Goal: Information Seeking & Learning: Learn about a topic

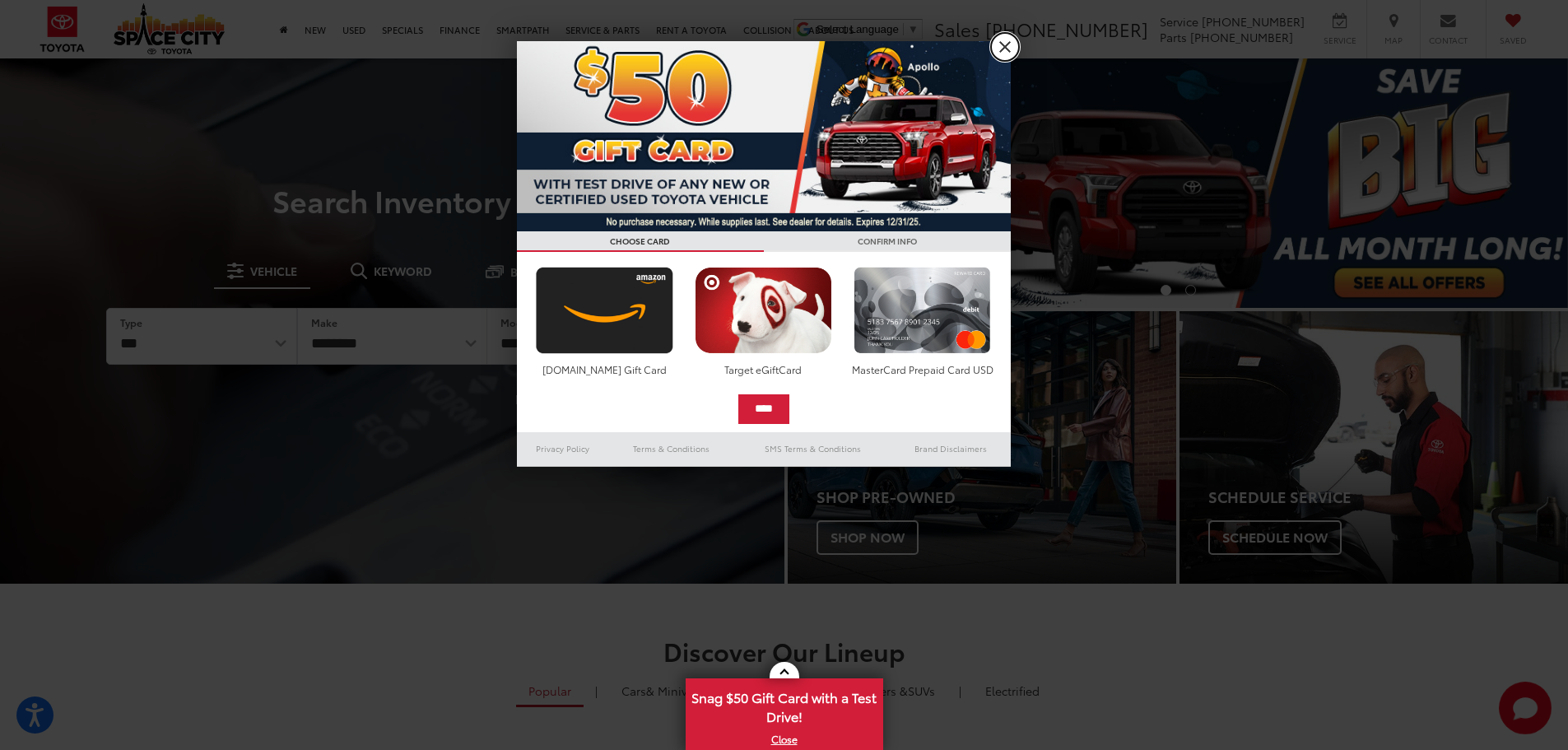
click at [1009, 54] on link "X" at bounding box center [1005, 47] width 28 height 28
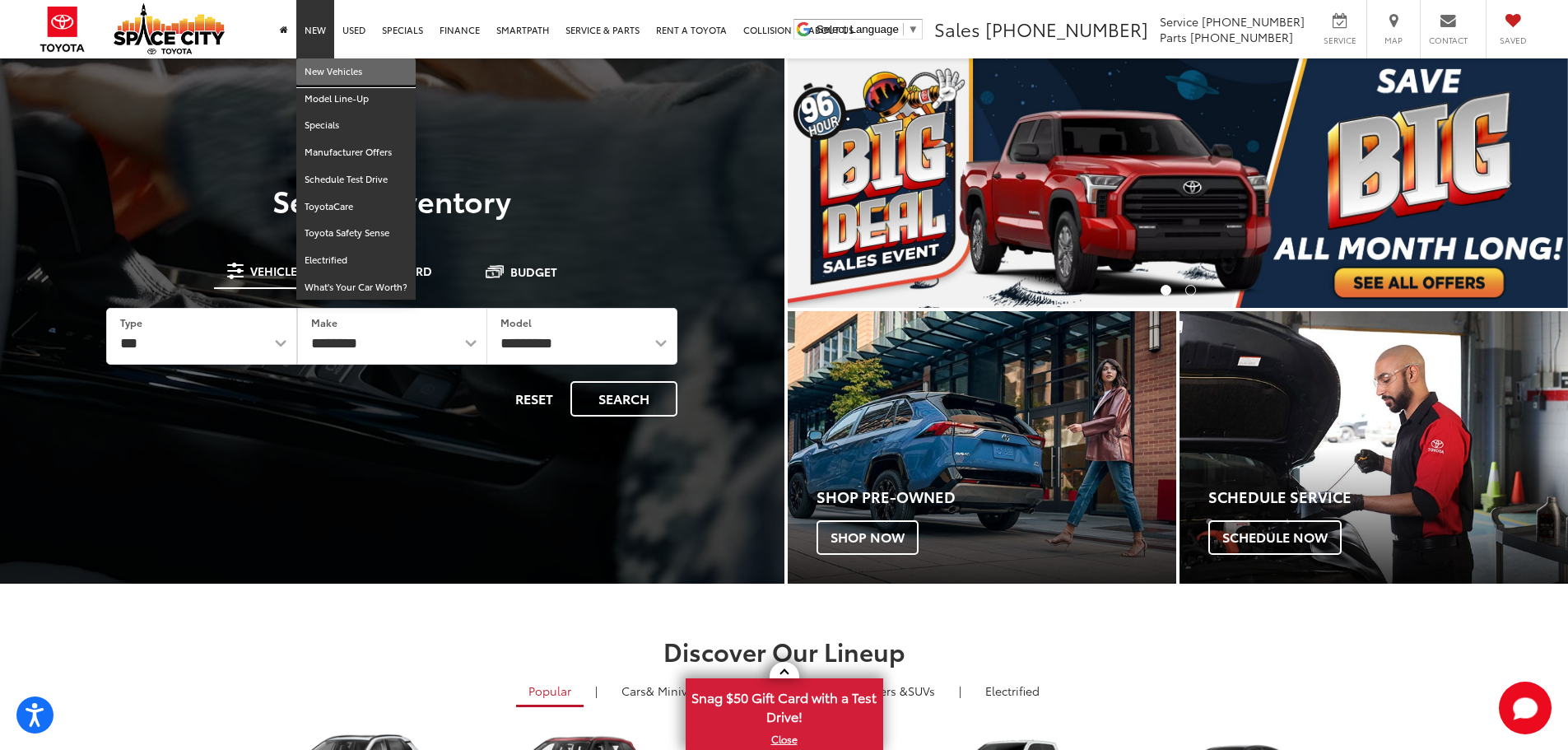
click at [314, 68] on link "New Vehicles" at bounding box center [356, 72] width 120 height 28
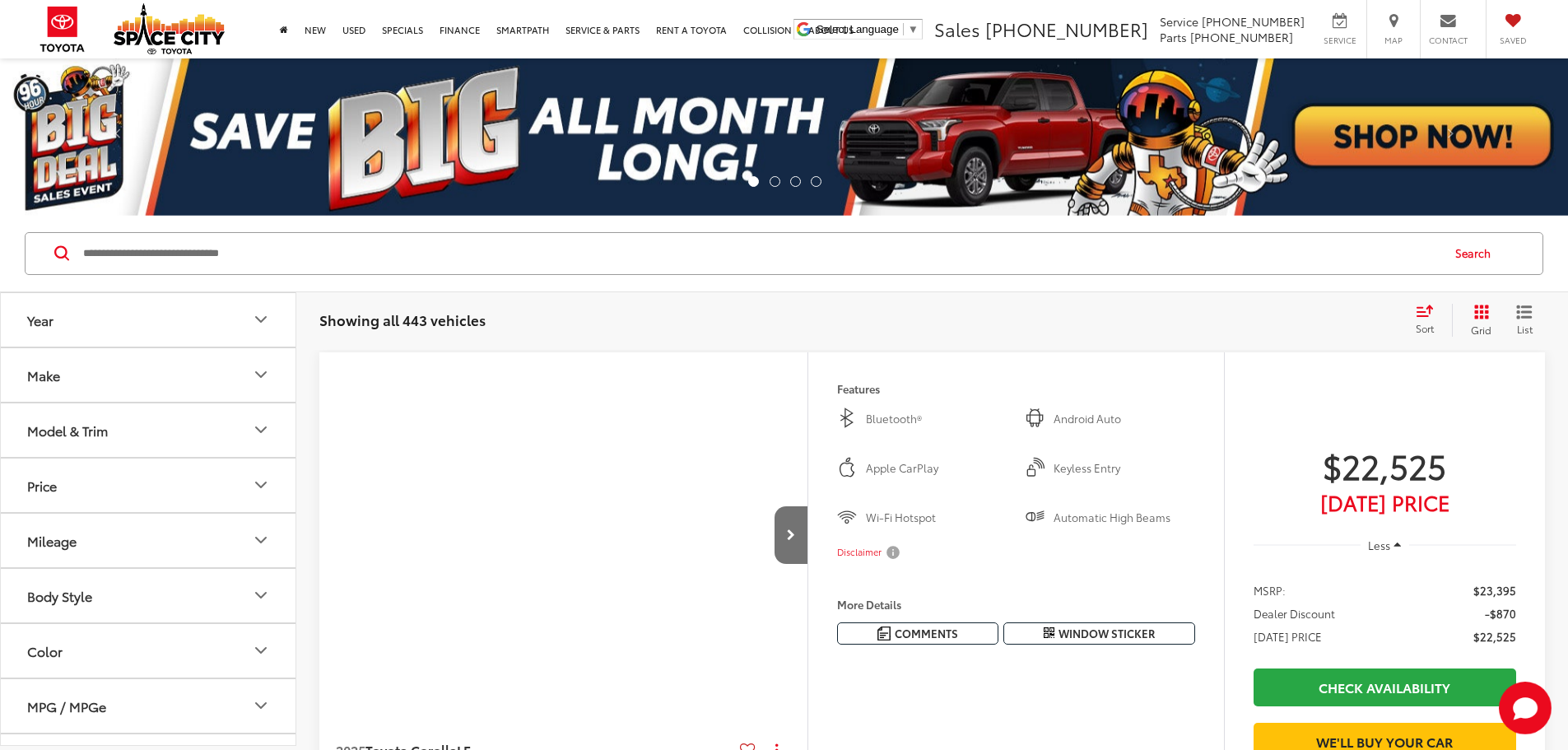
click at [152, 428] on button "Model & Trim" at bounding box center [149, 430] width 296 height 53
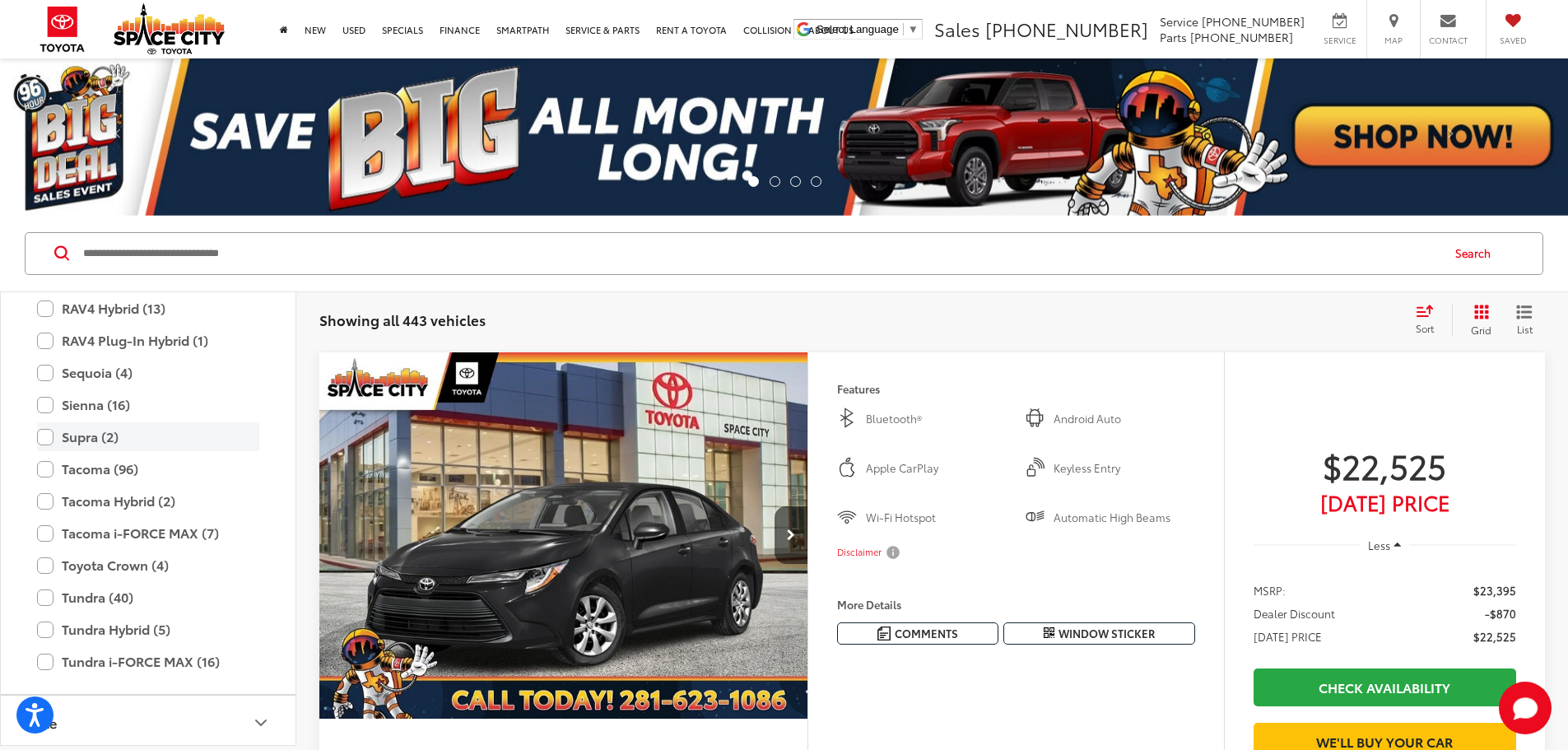
scroll to position [731, 0]
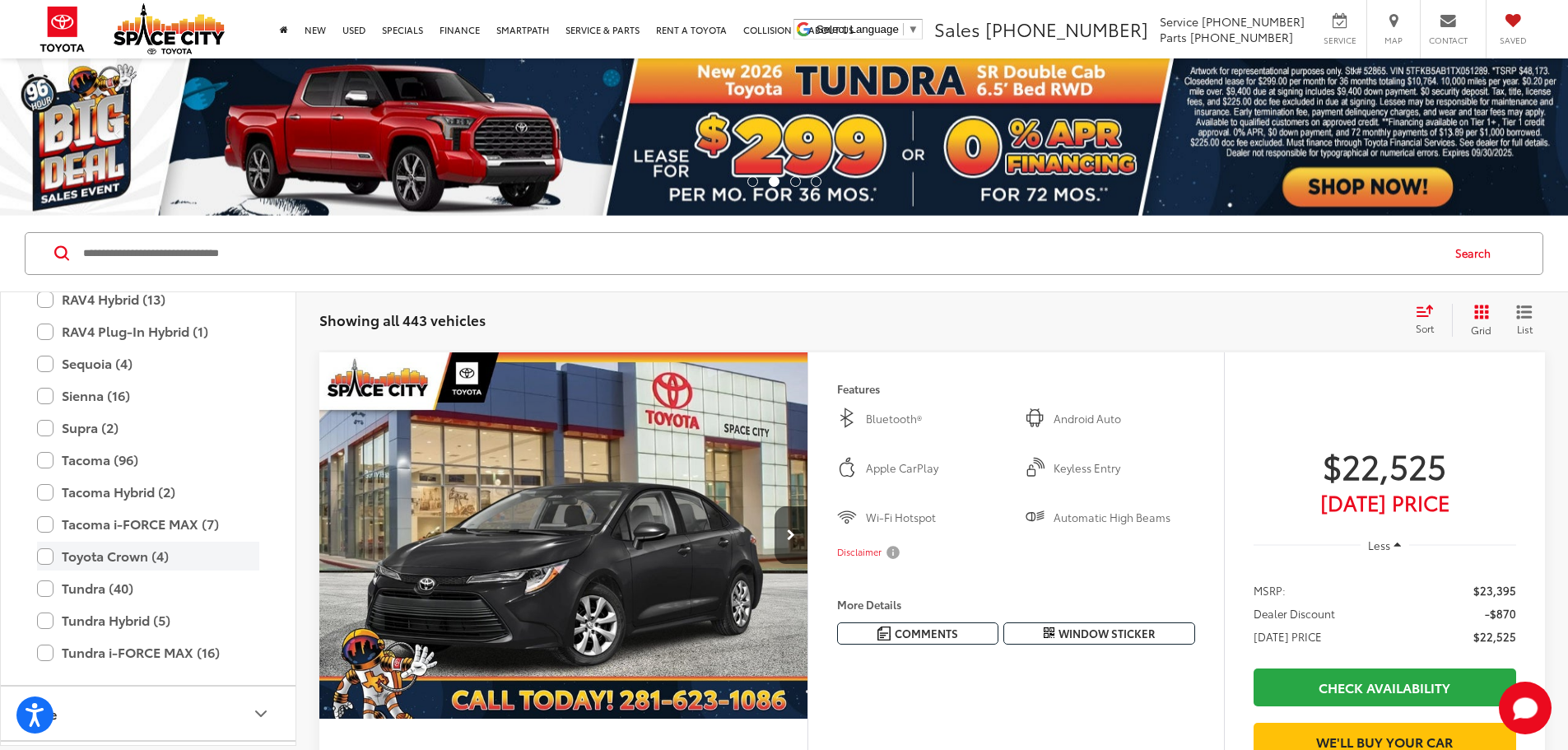
click at [96, 563] on label "Toyota Crown (4)" at bounding box center [148, 556] width 222 height 28
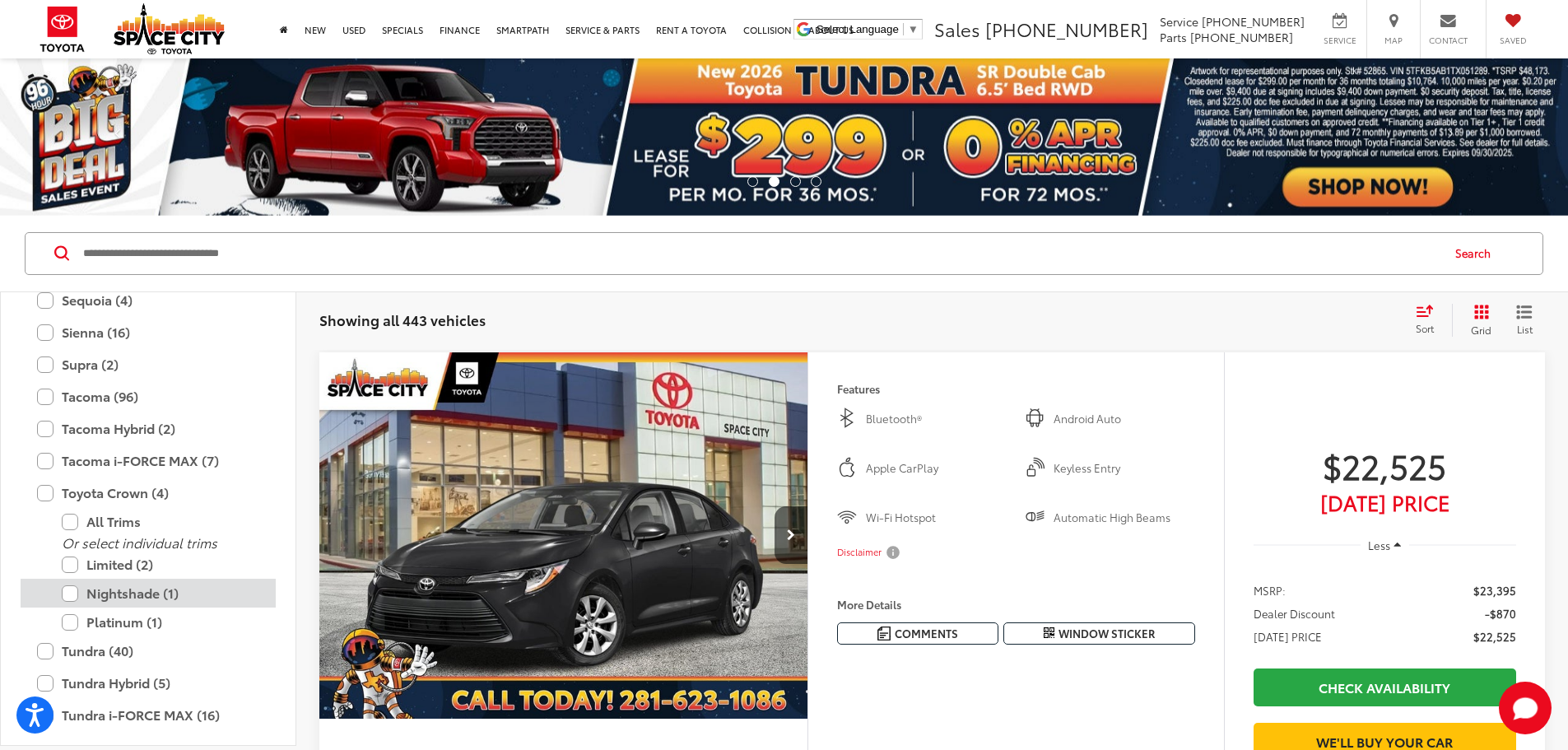
scroll to position [814, 0]
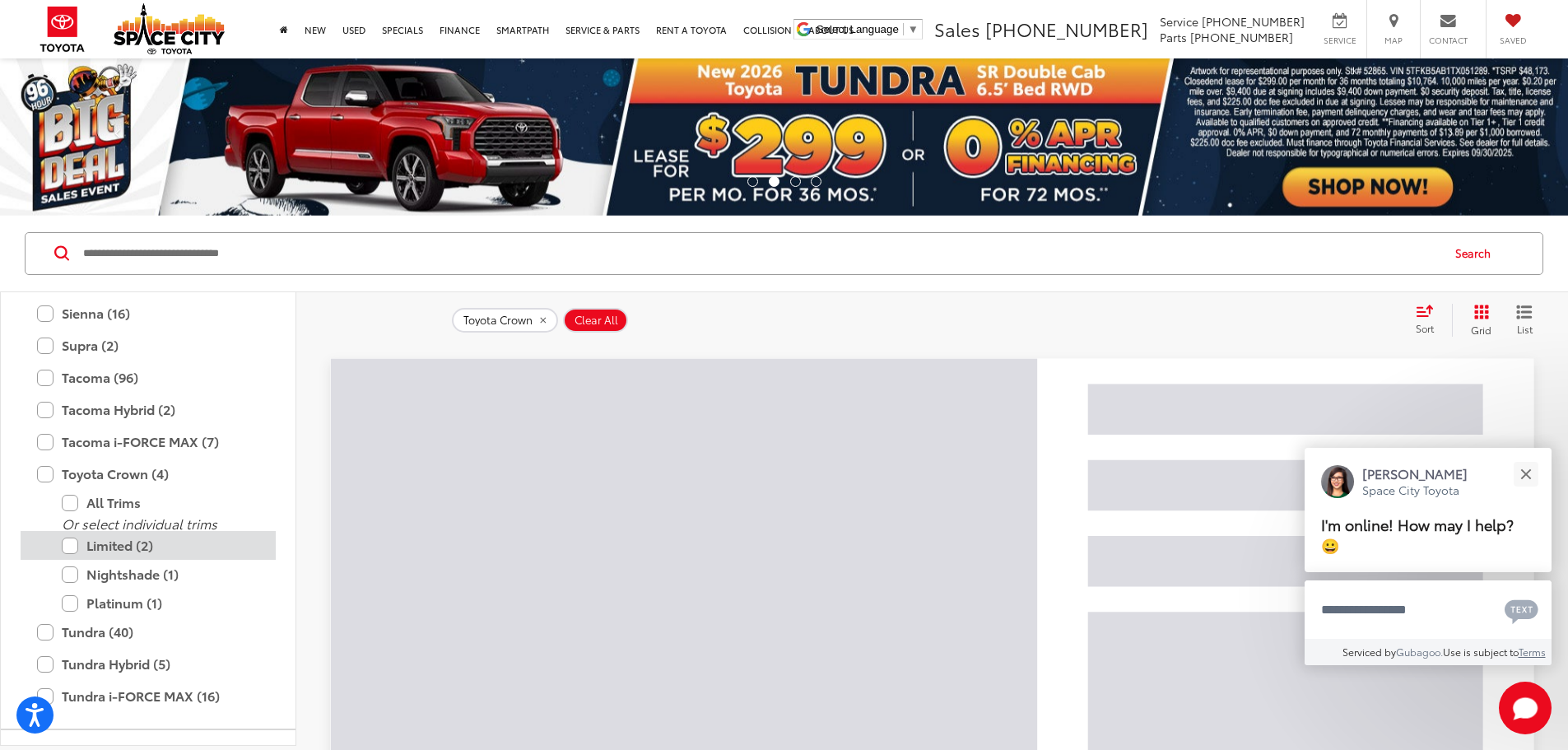
click at [126, 552] on label "Limited (2)" at bounding box center [160, 545] width 197 height 28
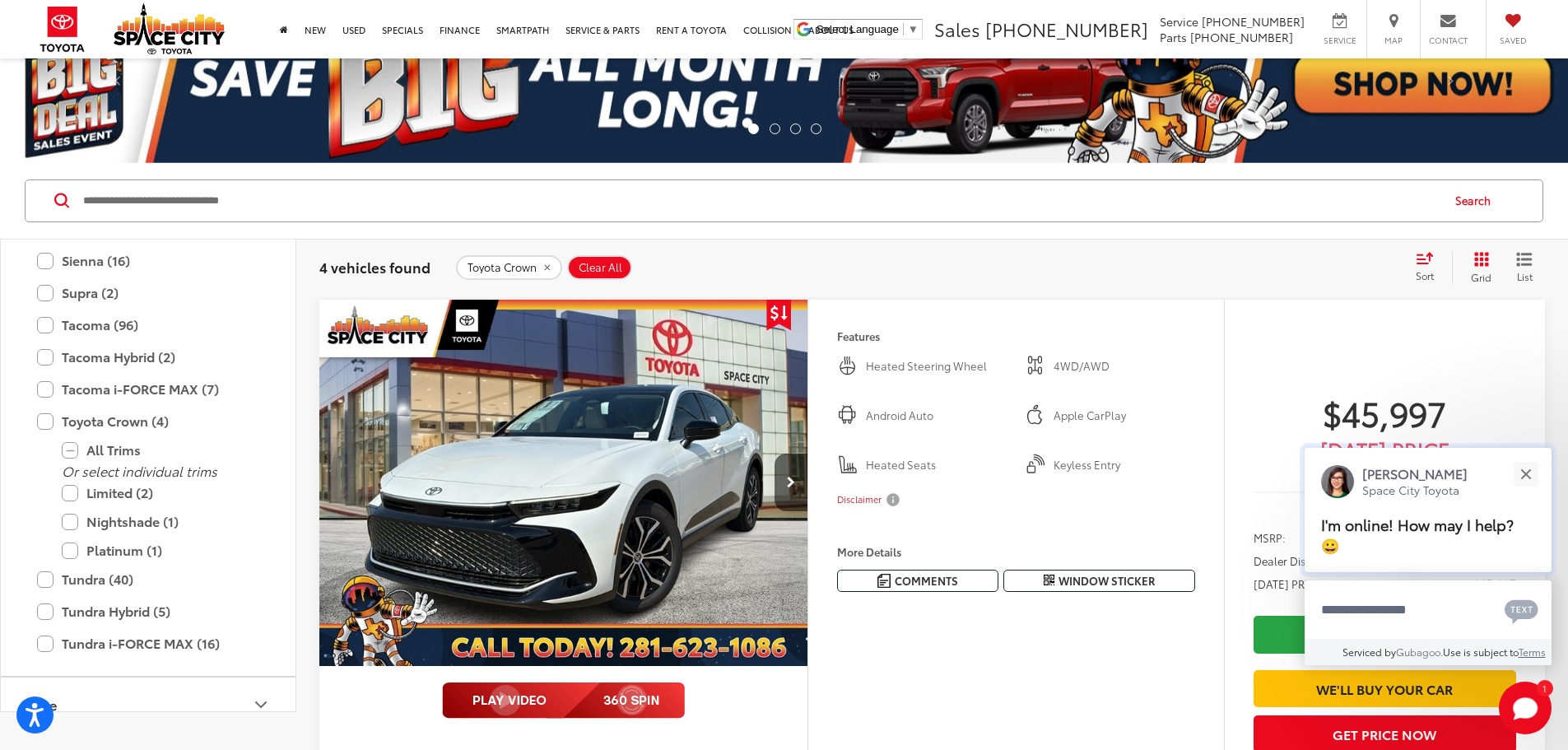
scroll to position [83, 0]
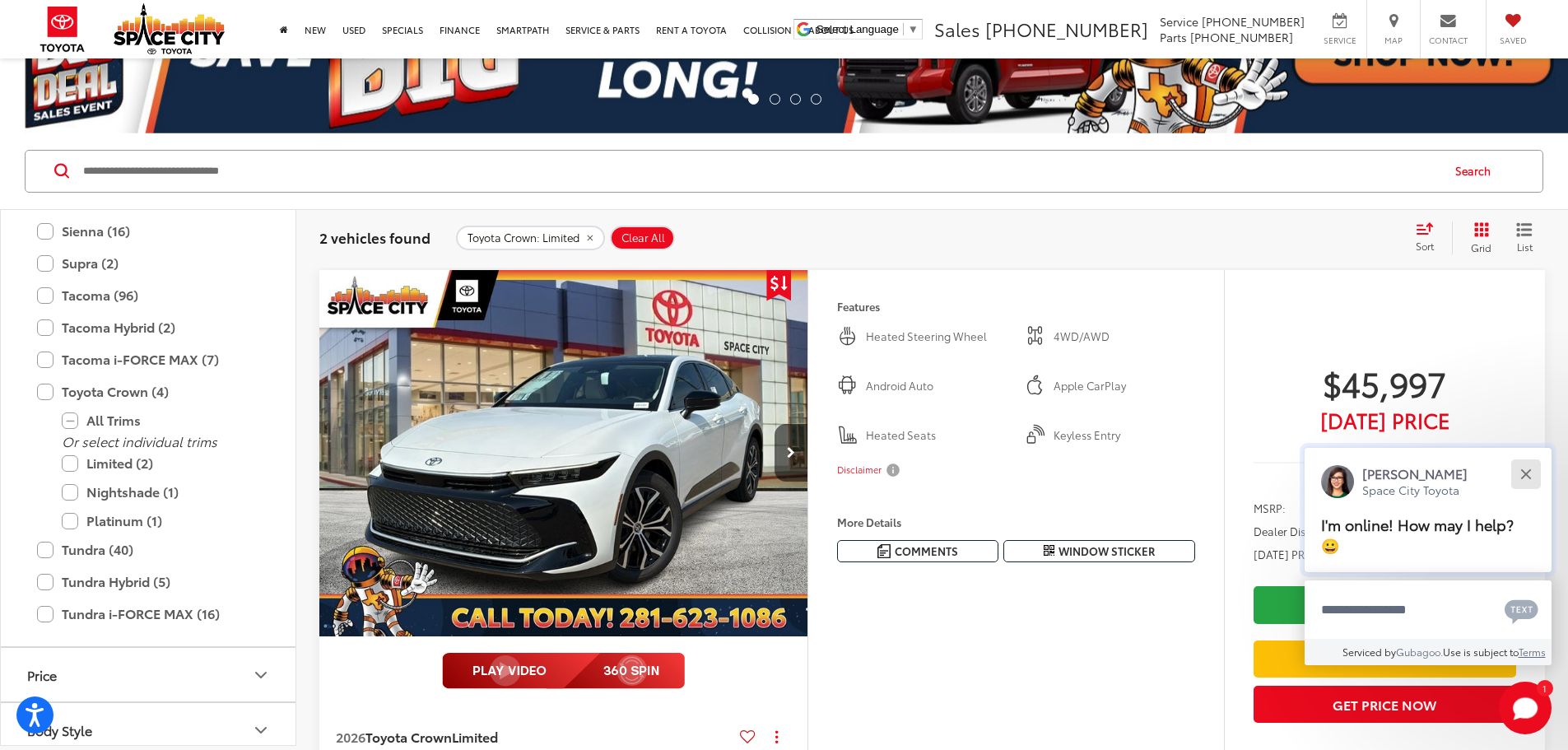
click at [1526, 473] on div "Close" at bounding box center [1526, 474] width 10 height 10
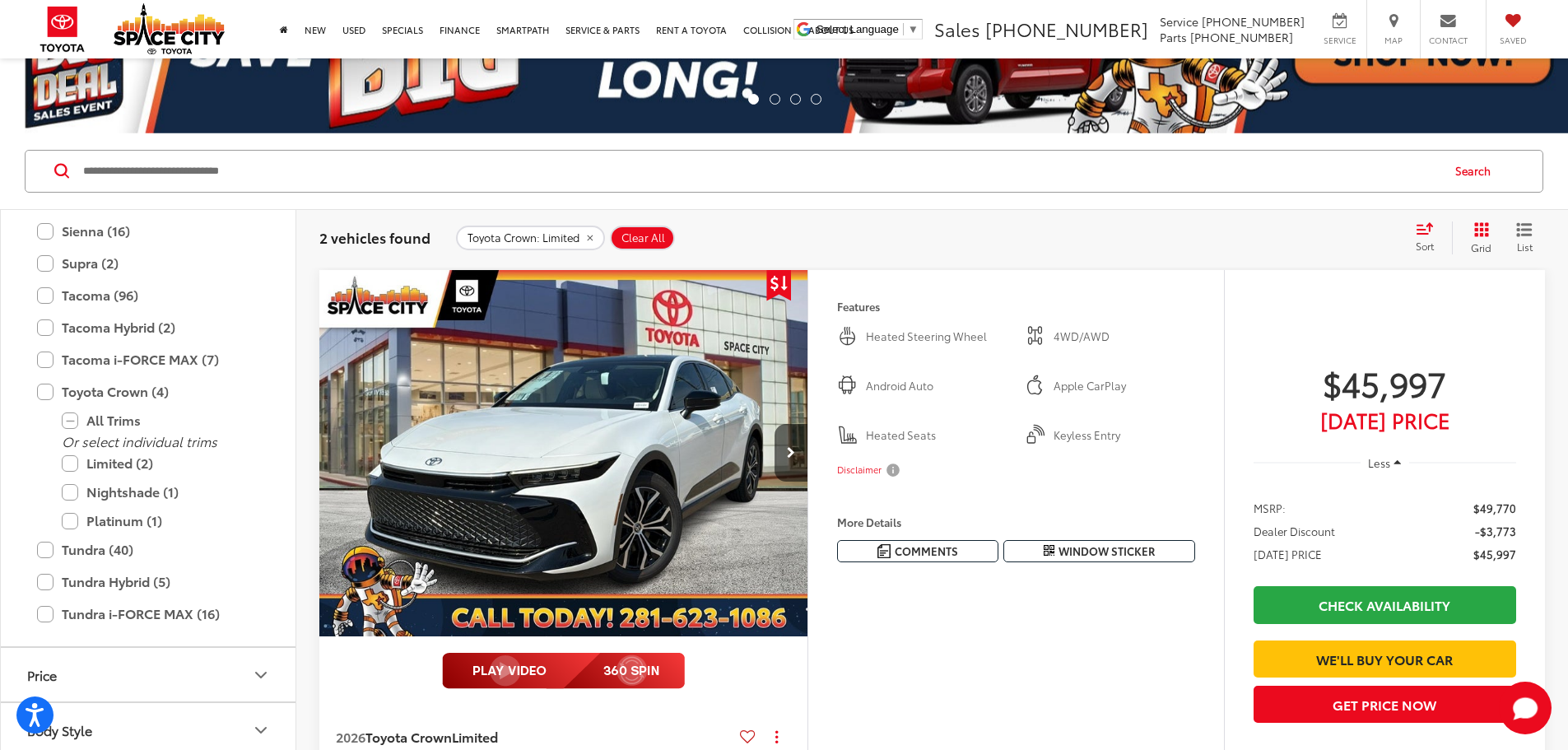
scroll to position [165, 0]
